Goal: Task Accomplishment & Management: Manage account settings

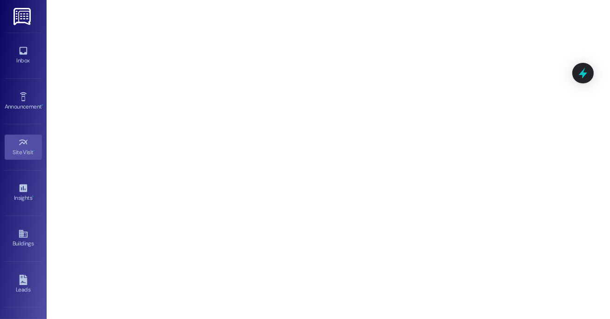
scroll to position [124, 0]
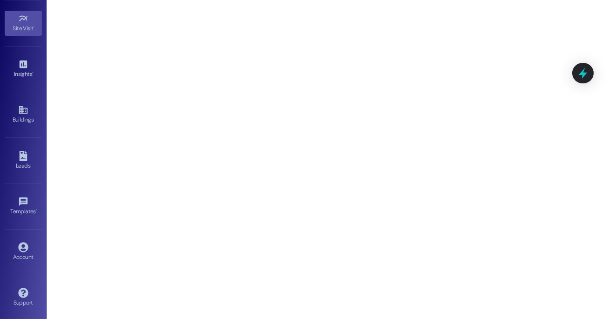
click at [16, 266] on div "Account Go to Account" at bounding box center [23, 252] width 37 height 46
click at [24, 257] on div "Account" at bounding box center [23, 256] width 47 height 9
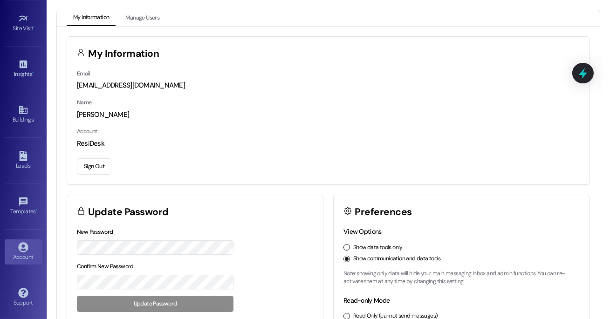
click at [103, 163] on button "Sign Out" at bounding box center [94, 166] width 34 height 16
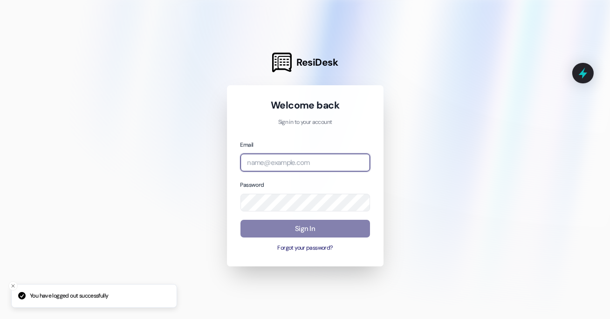
type input "[EMAIL_ADDRESS][DOMAIN_NAME]"
click at [263, 164] on input "[EMAIL_ADDRESS][DOMAIN_NAME]" at bounding box center [304, 163] width 129 height 18
